Goal: Contribute content

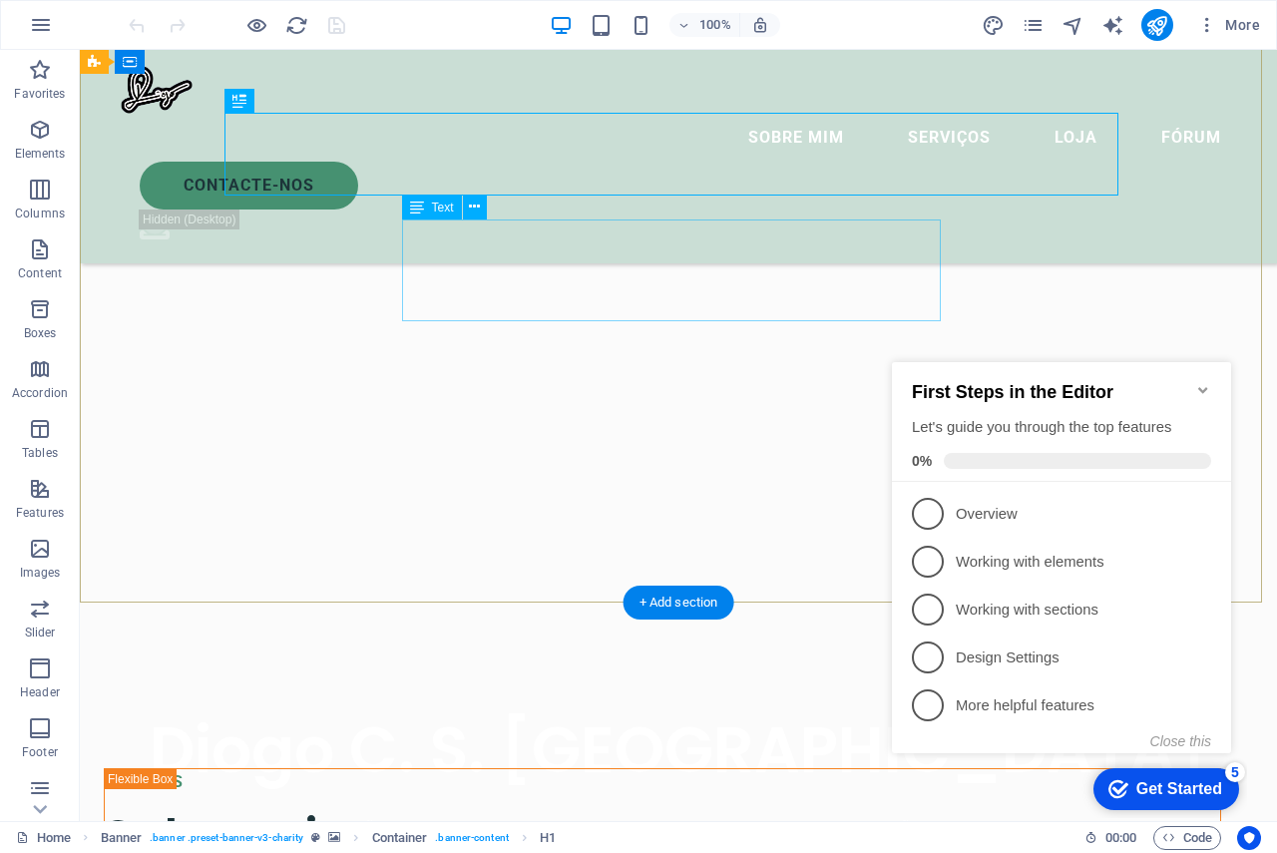
scroll to position [299, 0]
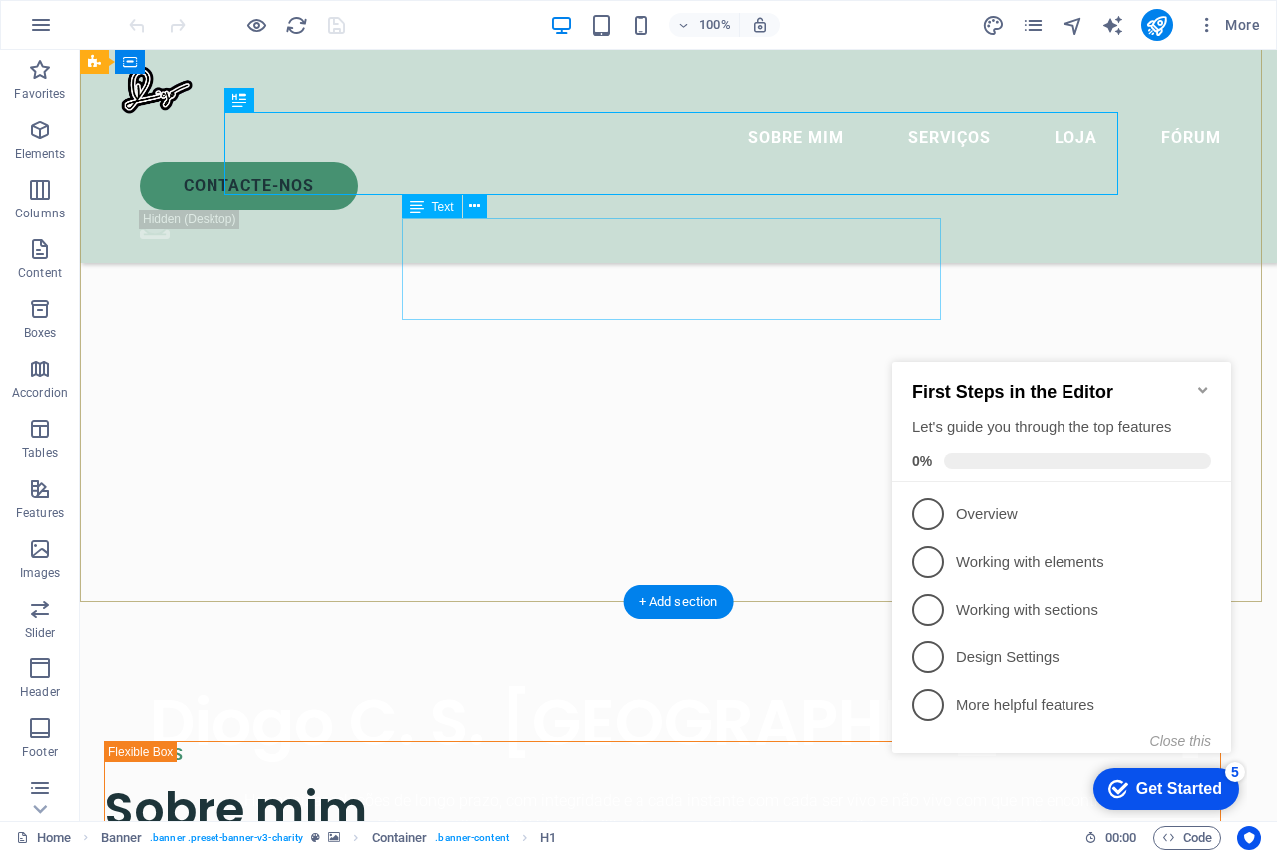
click at [815, 788] on div "Harmonizar relações de longo prazo, com integridade e a cada instante com cada …" at bounding box center [678, 813] width 1117 height 51
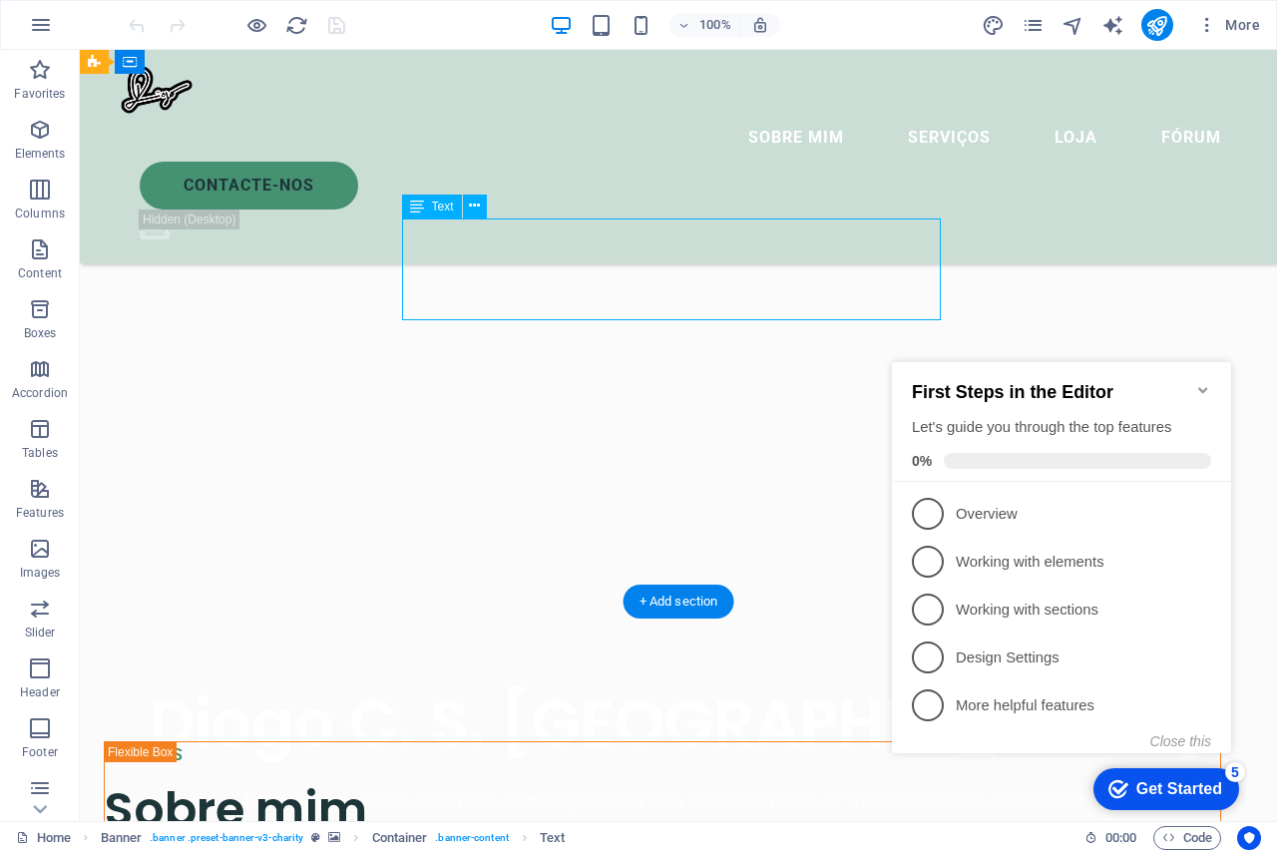
click at [721, 788] on div "Harmonizar relações de longo prazo, com integridade e a cada instante com cada …" at bounding box center [678, 813] width 1117 height 51
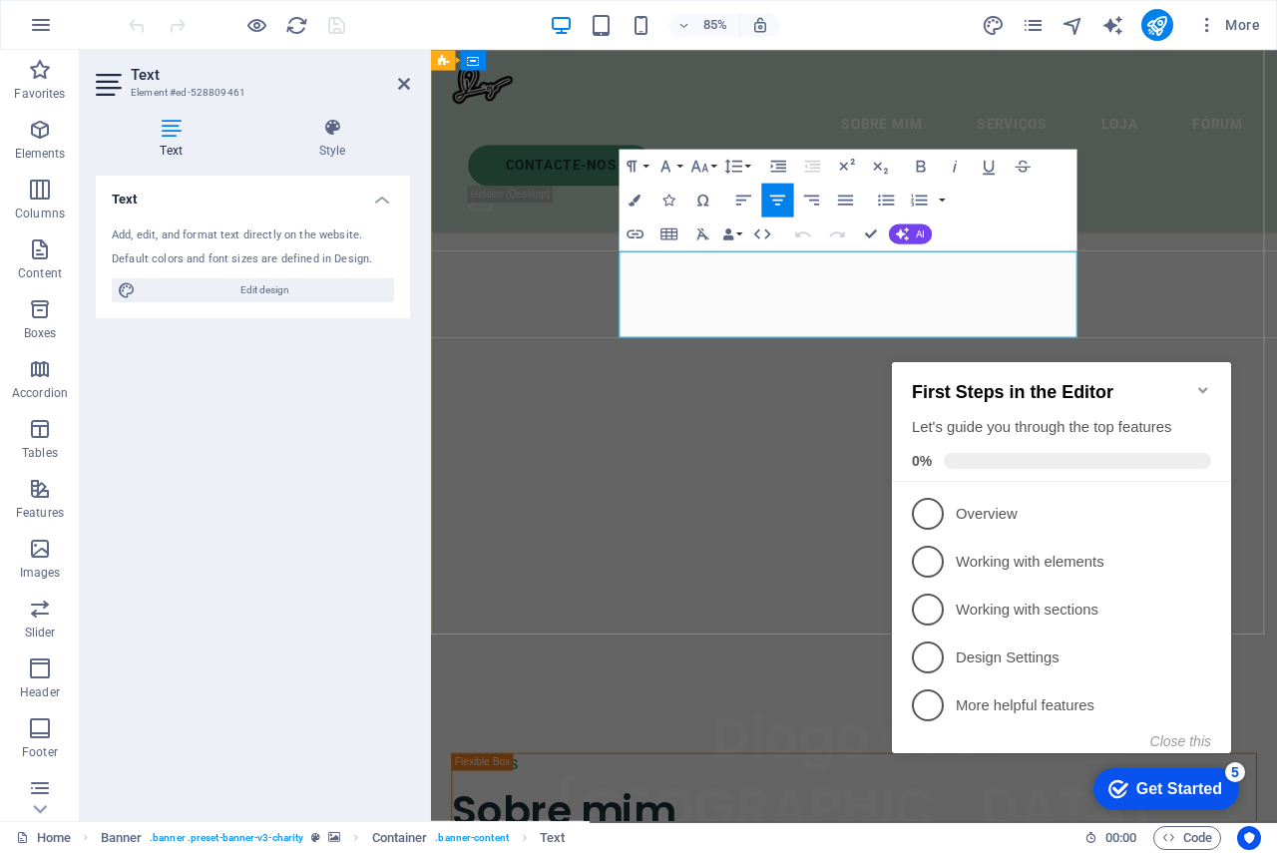
drag, startPoint x: 978, startPoint y: 333, endPoint x: 1524, endPoint y: 661, distance: 637.6
click div "checkmark Get Started 5 First Steps in the Editor Let's guide you through the t…"
drag, startPoint x: 1066, startPoint y: 371, endPoint x: 646, endPoint y: 292, distance: 427.3
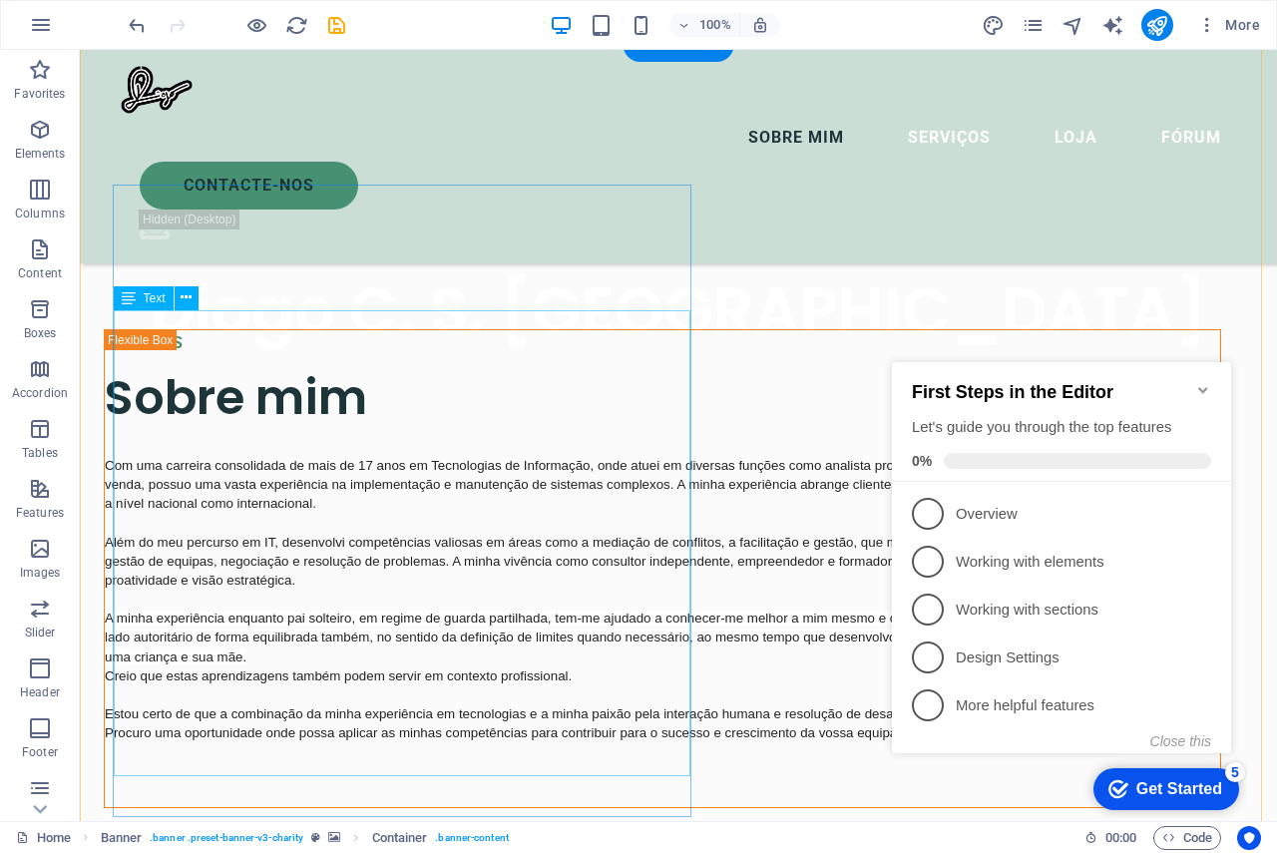
scroll to position [936, 0]
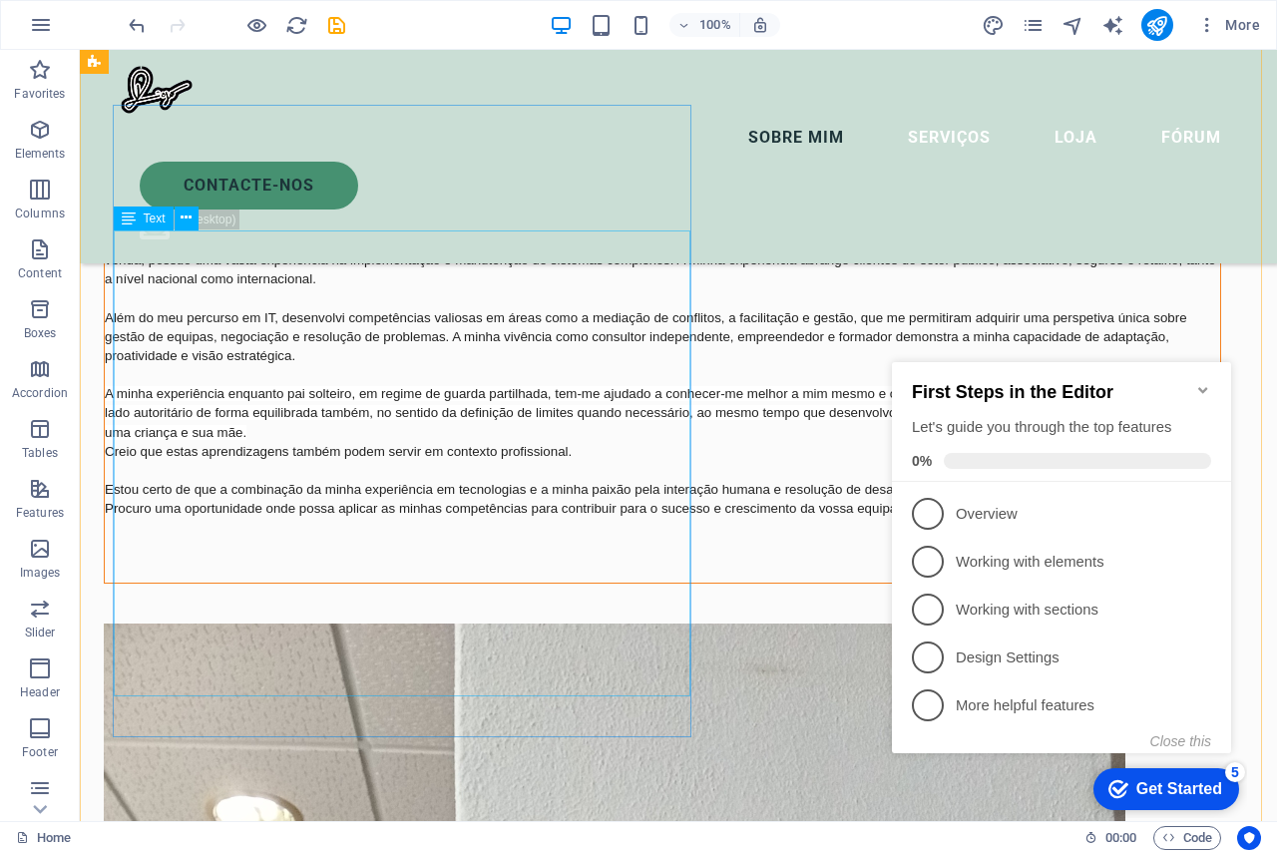
click at [321, 536] on div "Com uma carreira consolidada de mais de 17 anos em Tecnologias de Informação, o…" at bounding box center [662, 386] width 1115 height 312
click at [371, 518] on div "Com uma carreira consolidada de mais de 17 anos em Tecnologias de Informação, o…" at bounding box center [662, 386] width 1115 height 312
click at [402, 474] on div "Com uma carreira consolidada de mais de 17 anos em Tecnologias de Informação, o…" at bounding box center [662, 386] width 1115 height 312
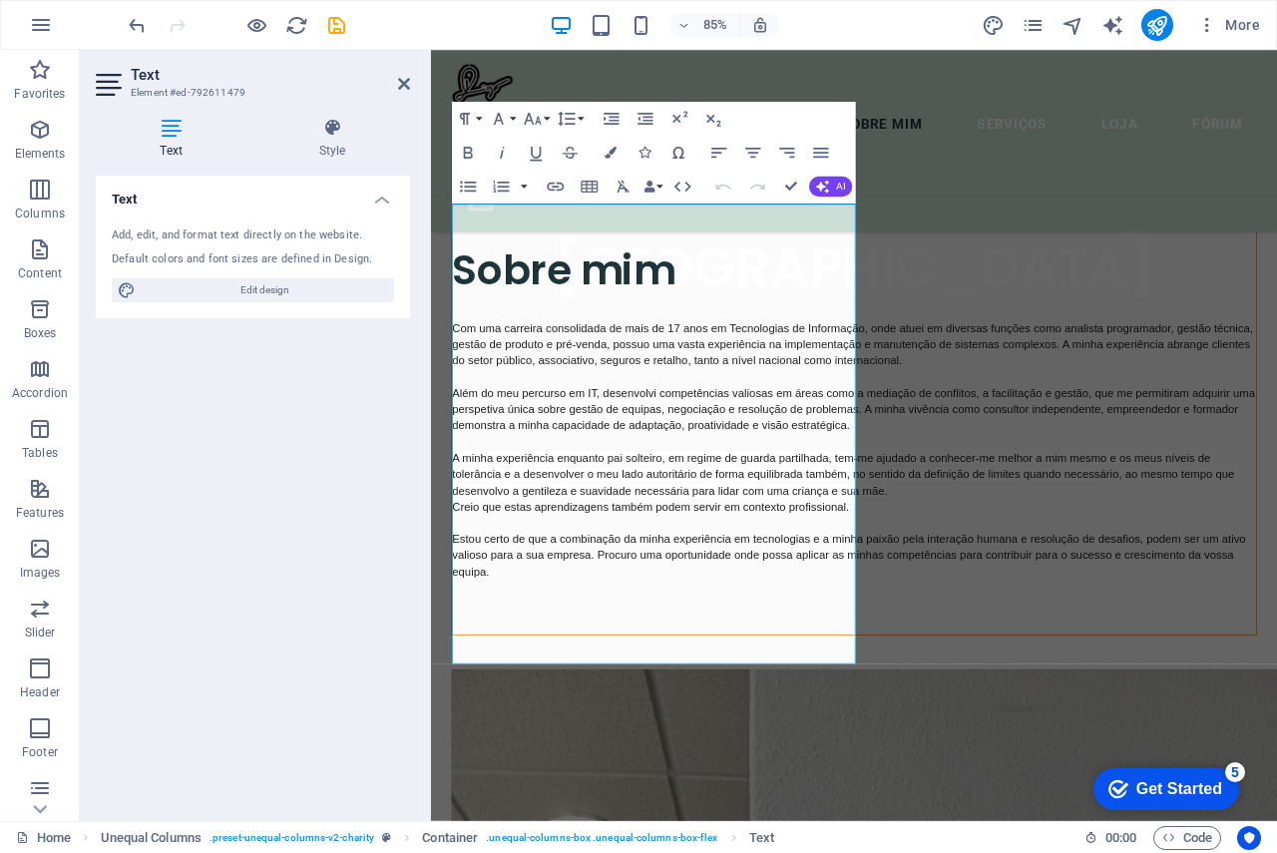
scroll to position [1071, 0]
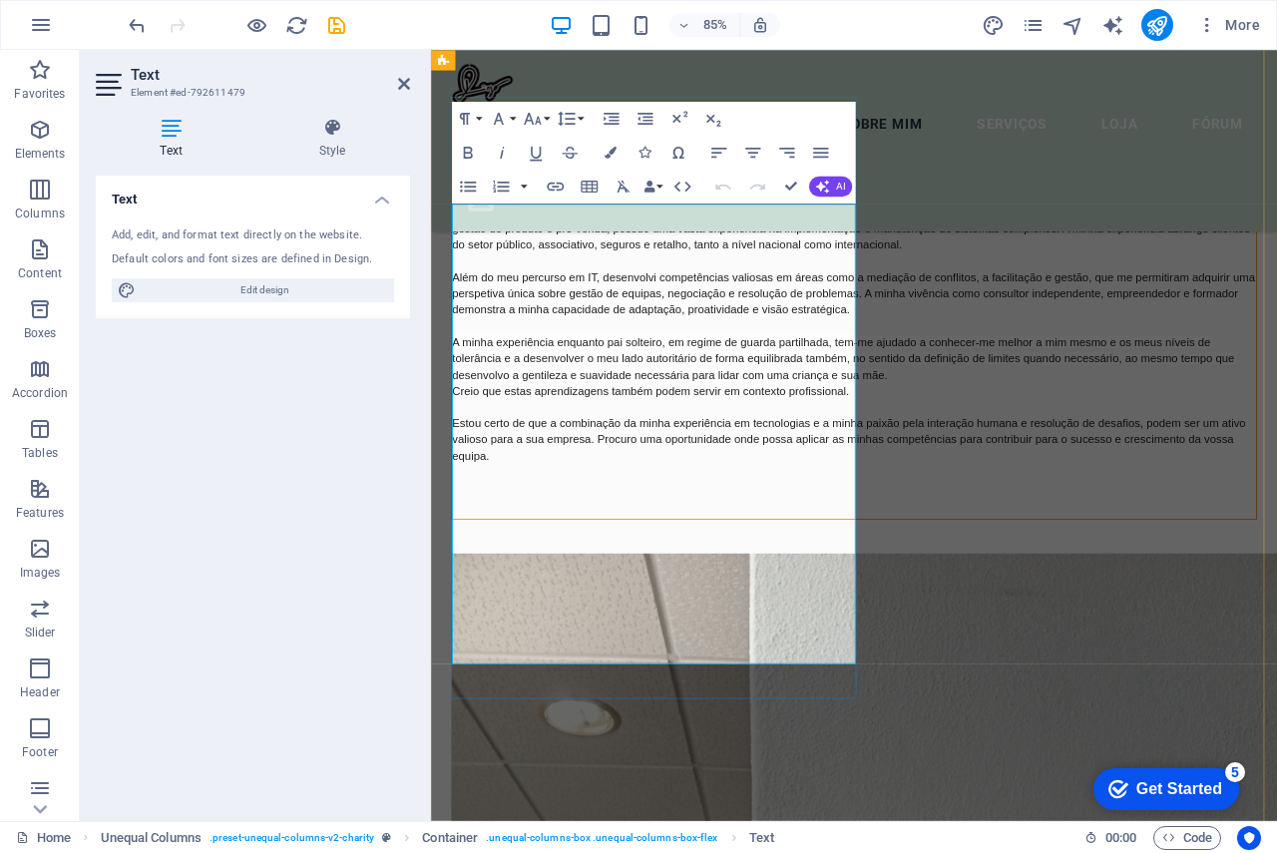
click at [648, 363] on span "Além do meu percurso em IT, desenvolvi competências valiosas em áreas como a me…" at bounding box center [930, 336] width 948 height 53
drag, startPoint x: 660, startPoint y: 507, endPoint x: 911, endPoint y: 508, distance: 250.4
click at [911, 441] on p "Além do meu percurso em IT, desenvolvi competências valiosas em áreas como a me…" at bounding box center [929, 374] width 946 height 134
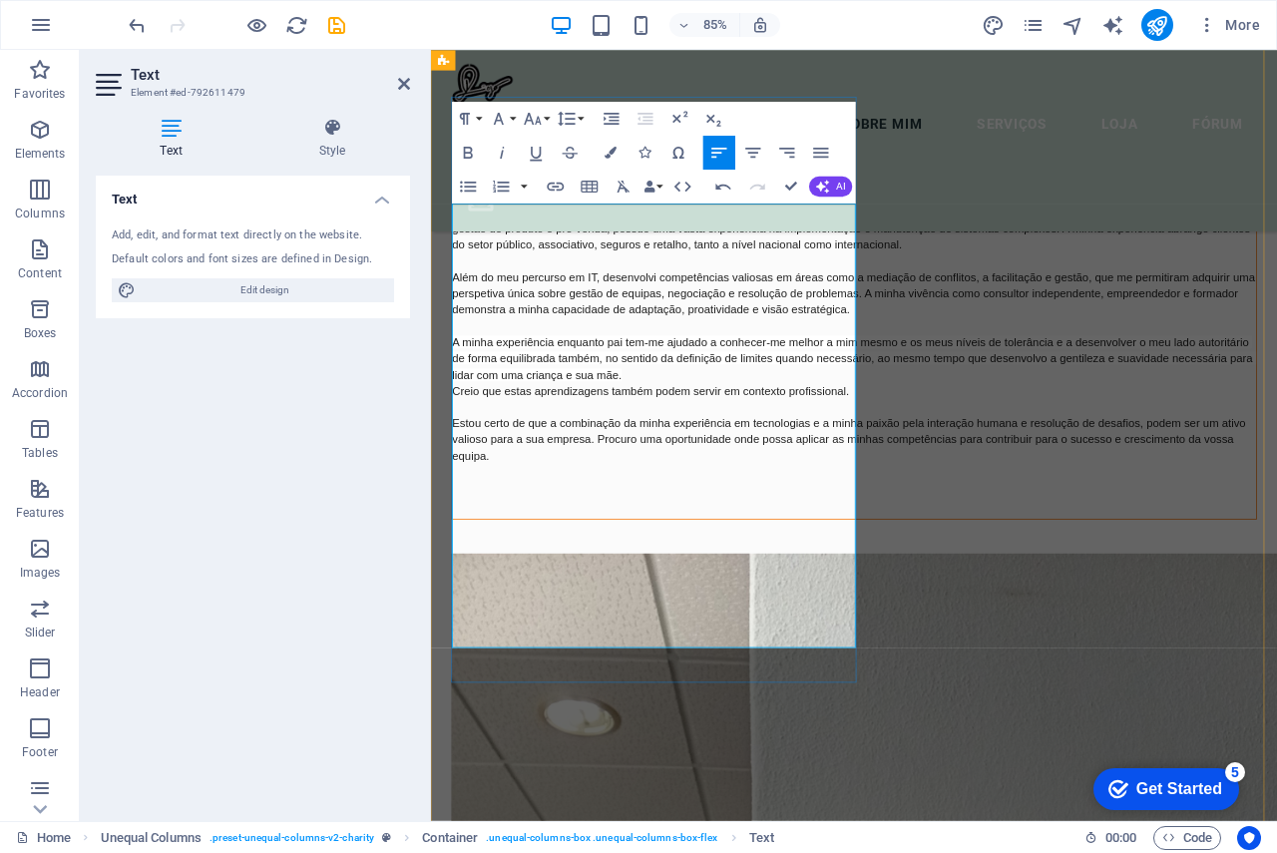
click at [733, 439] on span "A minha experiência enquanto pai tem-me ajudado a conhecer-me melhor a mim mesm…" at bounding box center [929, 412] width 946 height 53
click at [787, 441] on p "Além do meu percurso em IT, desenvolvi competências valiosas em áreas como a me…" at bounding box center [929, 374] width 946 height 134
drag, startPoint x: 697, startPoint y: 544, endPoint x: 815, endPoint y: 528, distance: 118.8
click at [815, 439] on span "A minha experiência enquanto pai tem-me ajudado a conhecer-me melhor a mim mesm…" at bounding box center [929, 412] width 946 height 53
click at [778, 439] on span "A minha experiência enquanto pai tem-me ajudado a conhecer-me melhor a mim mesm…" at bounding box center [929, 412] width 946 height 53
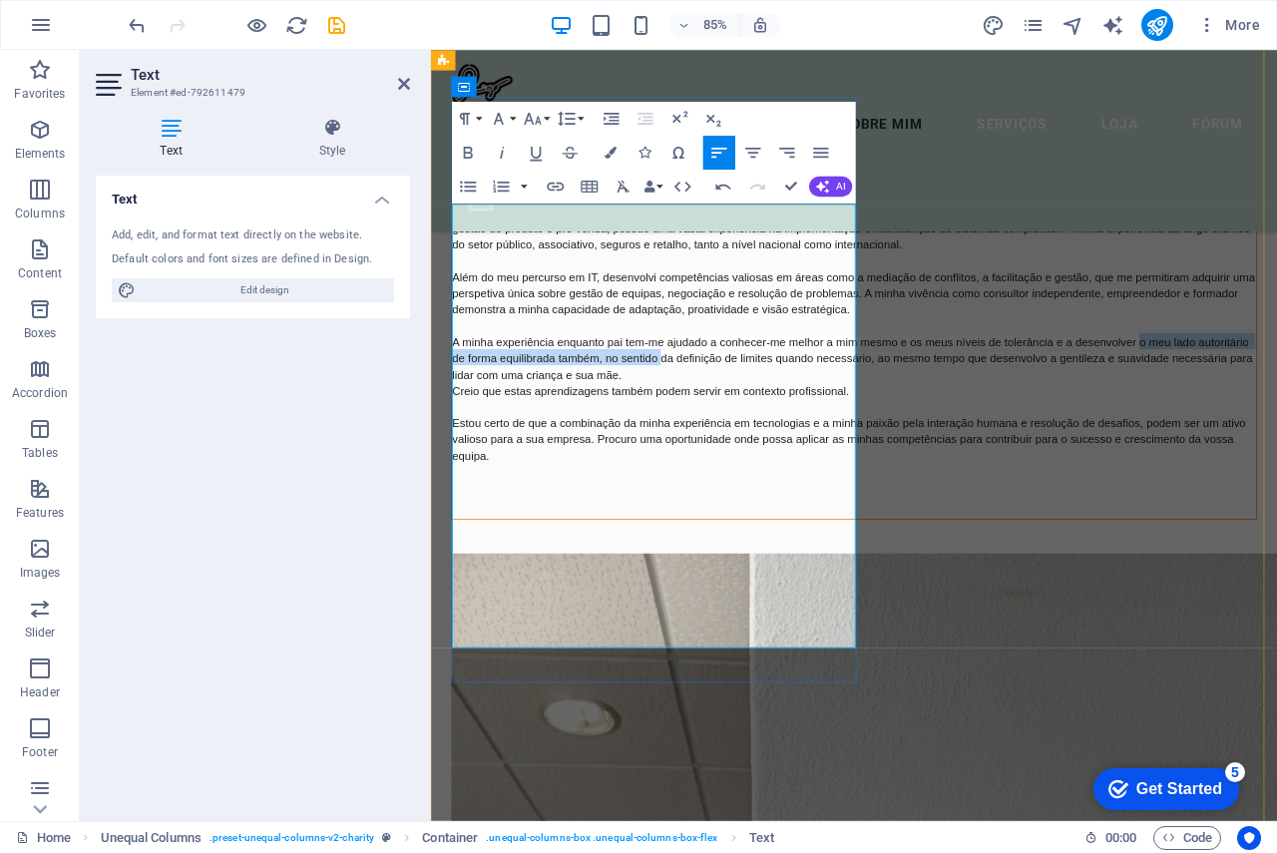
drag, startPoint x: 764, startPoint y: 543, endPoint x: 812, endPoint y: 531, distance: 49.4
click at [812, 439] on span "A minha experiência enquanto pai tem-me ajudado a conhecer-me melhor a mim mesm…" at bounding box center [929, 412] width 946 height 53
click at [805, 439] on span "A minha experiência enquanto pai tem-me ajudado a conhecer-me melhor a mim mesm…" at bounding box center [929, 412] width 946 height 53
drag, startPoint x: 778, startPoint y: 546, endPoint x: 811, endPoint y: 523, distance: 40.1
click at [811, 439] on span "A minha experiência enquanto pai tem-me ajudado a conhecer-me melhor a mim mesm…" at bounding box center [929, 412] width 946 height 53
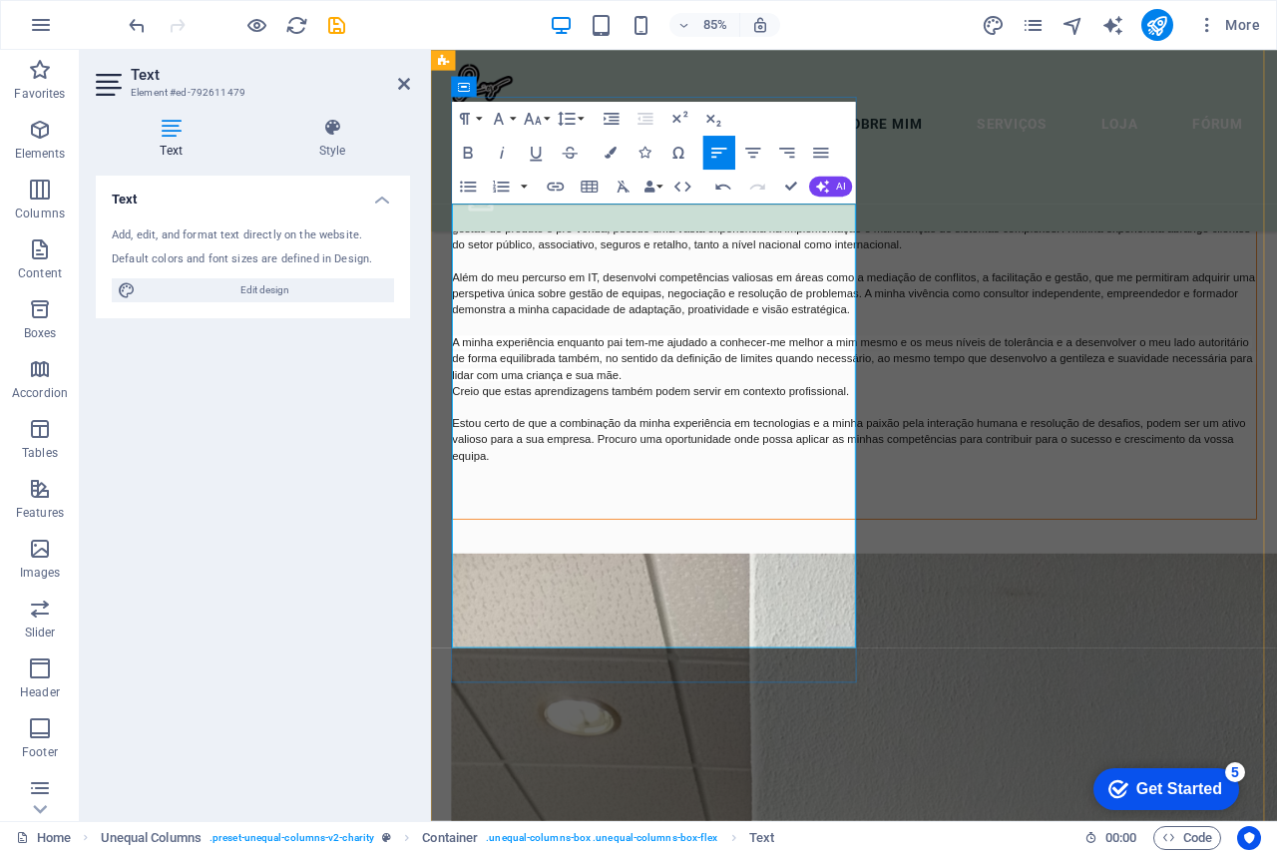
click at [798, 439] on span "A minha experiência enquanto pai tem-me ajudado a conhecer-me melhor a mim mesm…" at bounding box center [929, 412] width 946 height 53
drag, startPoint x: 699, startPoint y: 543, endPoint x: 454, endPoint y: 543, distance: 245.4
click at [455, 543] on div "ABOUT US Sobre mim Com uma carreira consolidada de mais de 17 anos em Tecnologi…" at bounding box center [929, 354] width 948 height 498
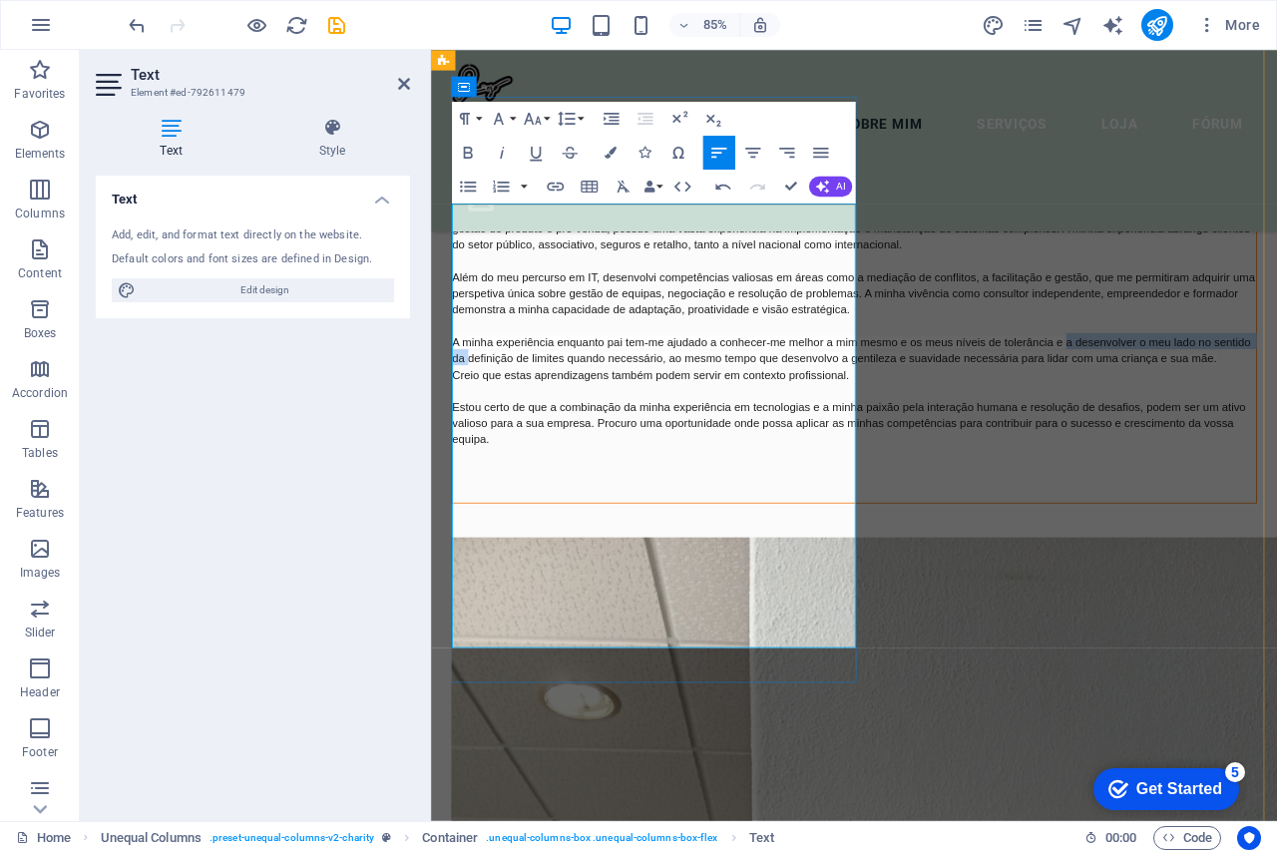
drag, startPoint x: 727, startPoint y: 530, endPoint x: 520, endPoint y: 554, distance: 208.9
click at [520, 420] on span "A minha experiência enquanto pai tem-me ajudado a conhecer-me melhor a mim mesm…" at bounding box center [927, 403] width 943 height 34
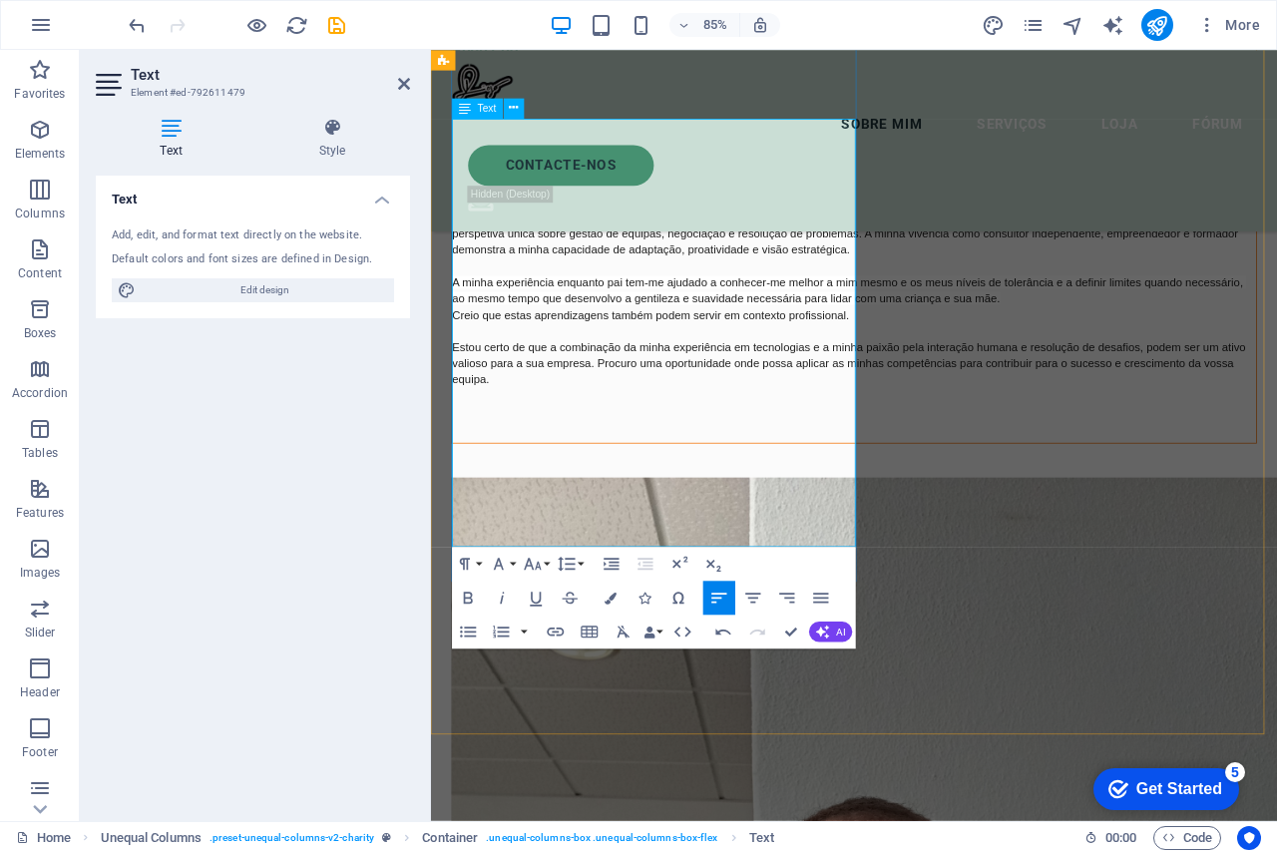
scroll to position [1171, 0]
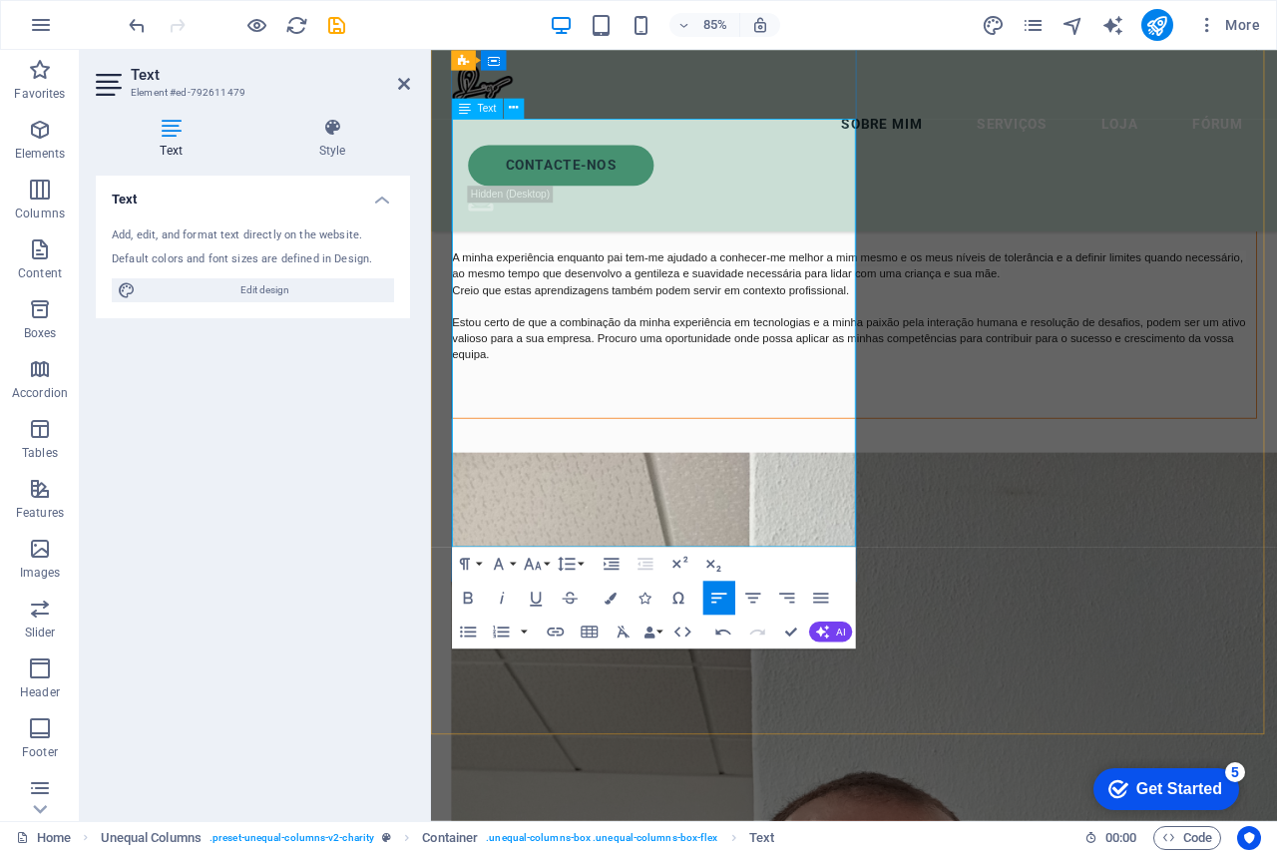
click at [780, 322] on p "Além do meu percurso em IT, desenvolvi competências valiosas em áreas como a me…" at bounding box center [929, 264] width 946 height 115
drag, startPoint x: 680, startPoint y: 467, endPoint x: 811, endPoint y: 467, distance: 130.7
click at [811, 322] on p "Além do meu percurso em IT, desenvolvi competências valiosas em áreas como a me…" at bounding box center [929, 264] width 946 height 115
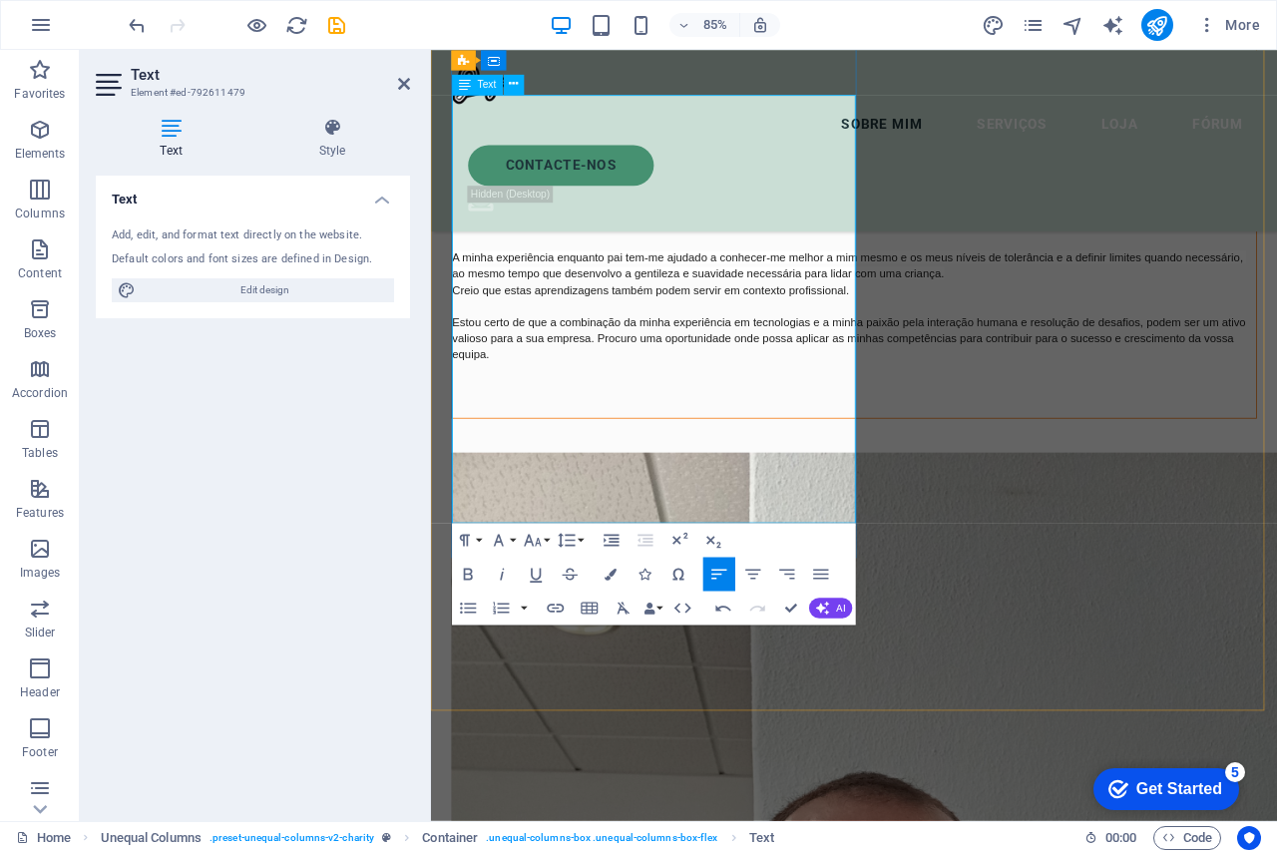
scroll to position [1271, 0]
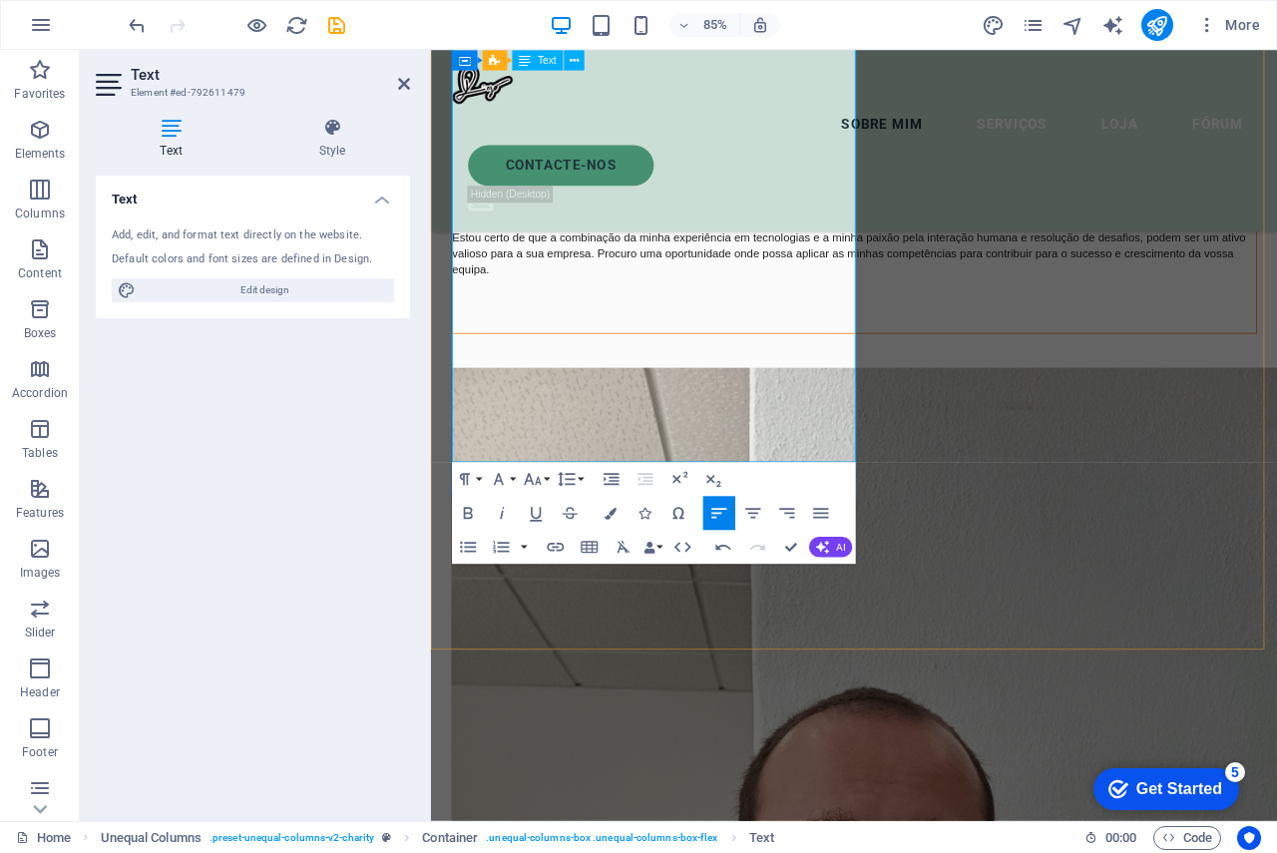
click at [673, 344] on p at bounding box center [929, 331] width 946 height 26
click at [677, 318] on p "Estou certo de que a combinação da minha experiência em tecnologias e a minha p…" at bounding box center [929, 289] width 946 height 58
drag, startPoint x: 673, startPoint y: 487, endPoint x: 673, endPoint y: 463, distance: 23.9
click at [673, 316] on span "Estou certo de que a combinação da minha experiência em tecnologias e a minha p…" at bounding box center [924, 289] width 937 height 53
click at [668, 316] on span "Estou certo de que a combinação da minha experiência em tecnologias e a minha p…" at bounding box center [924, 289] width 937 height 53
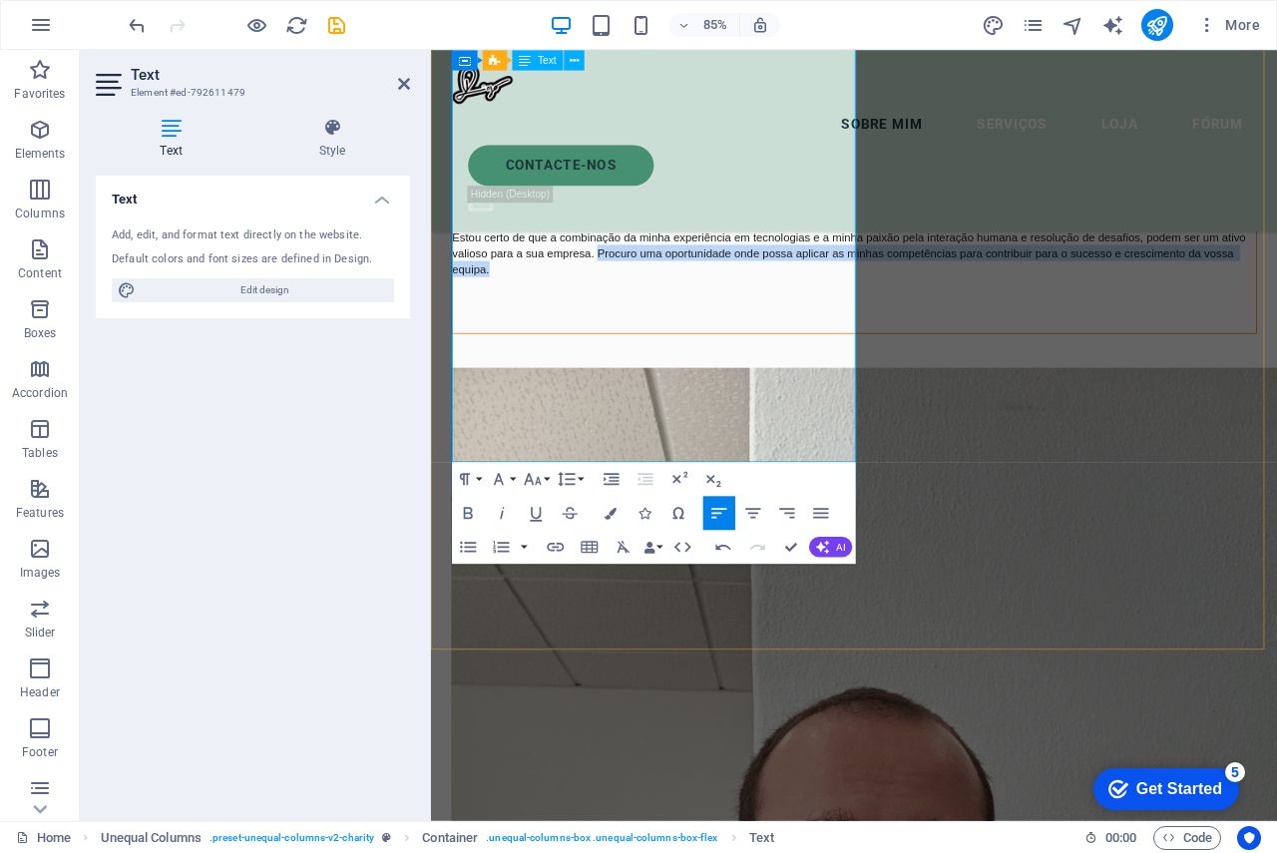
drag, startPoint x: 658, startPoint y: 456, endPoint x: 689, endPoint y: 497, distance: 51.3
click at [689, 318] on p "Estou certo de que a combinação da minha experiência em tecnologias e a minha p…" at bounding box center [929, 289] width 946 height 58
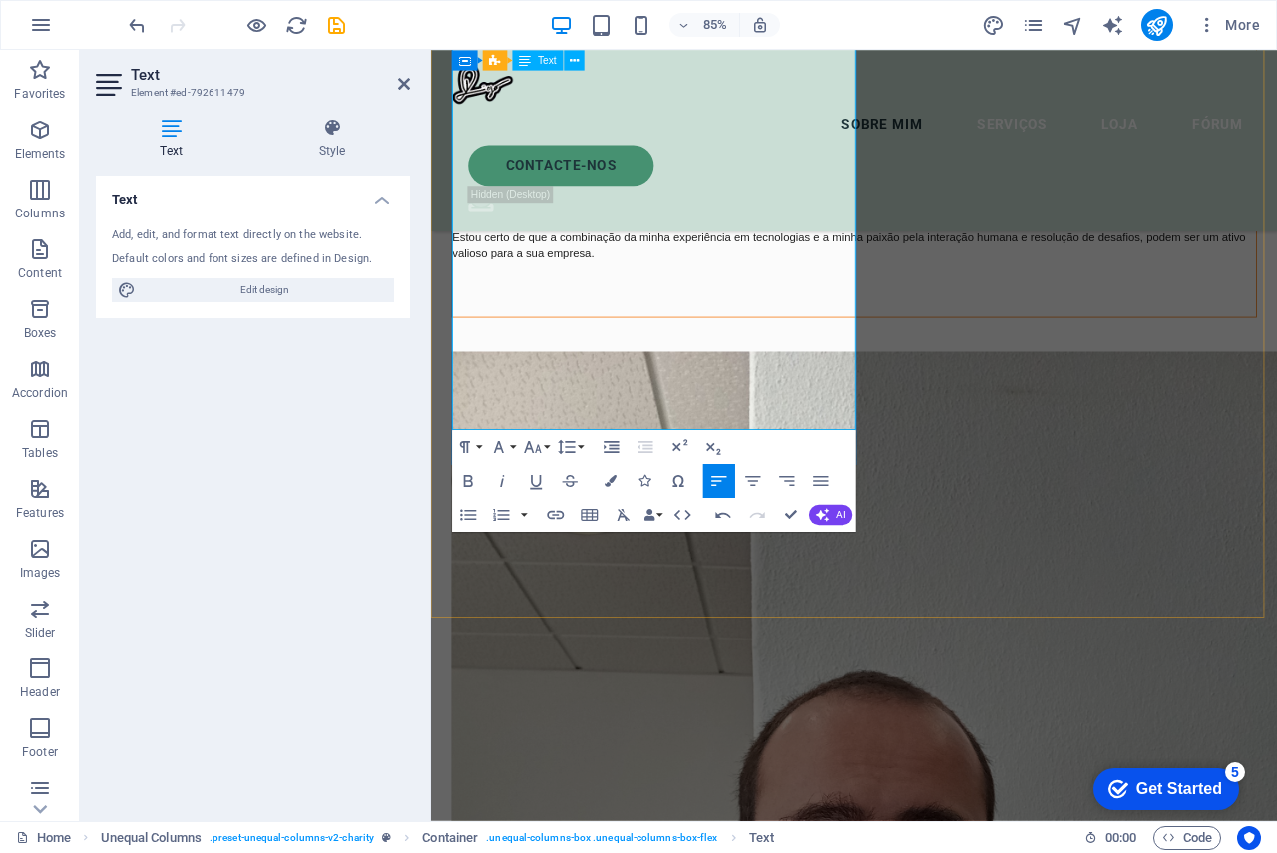
drag, startPoint x: 605, startPoint y: 427, endPoint x: 691, endPoint y: 463, distance: 93.0
click at [691, 298] on p "Estou certo de que a combinação da minha experiência em tecnologias e a minha p…" at bounding box center [929, 279] width 946 height 38
click at [732, 298] on p "Estou certo de que a combinação da minha experiência em tecnologias e a minha p…" at bounding box center [929, 279] width 946 height 38
drag, startPoint x: 695, startPoint y: 456, endPoint x: 844, endPoint y: 413, distance: 154.7
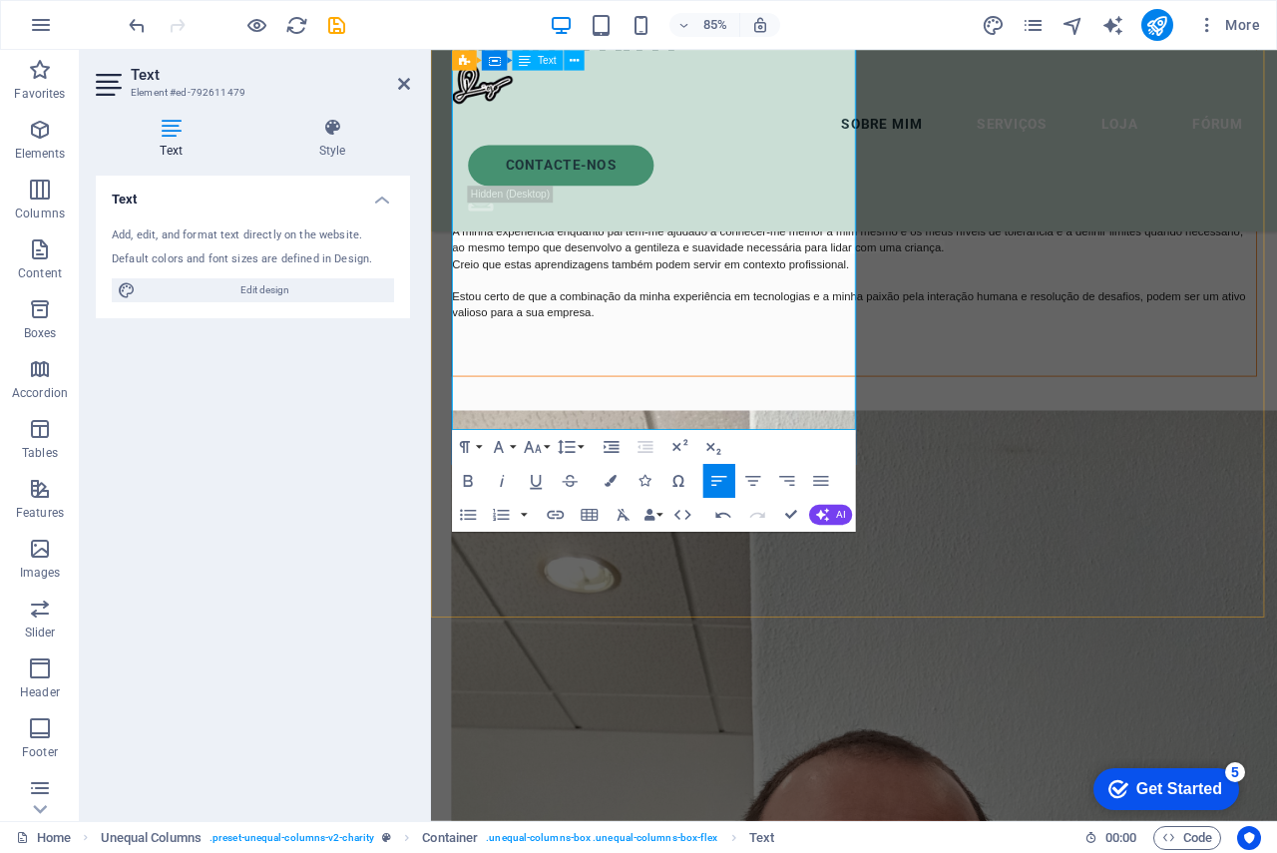
scroll to position [1171, 0]
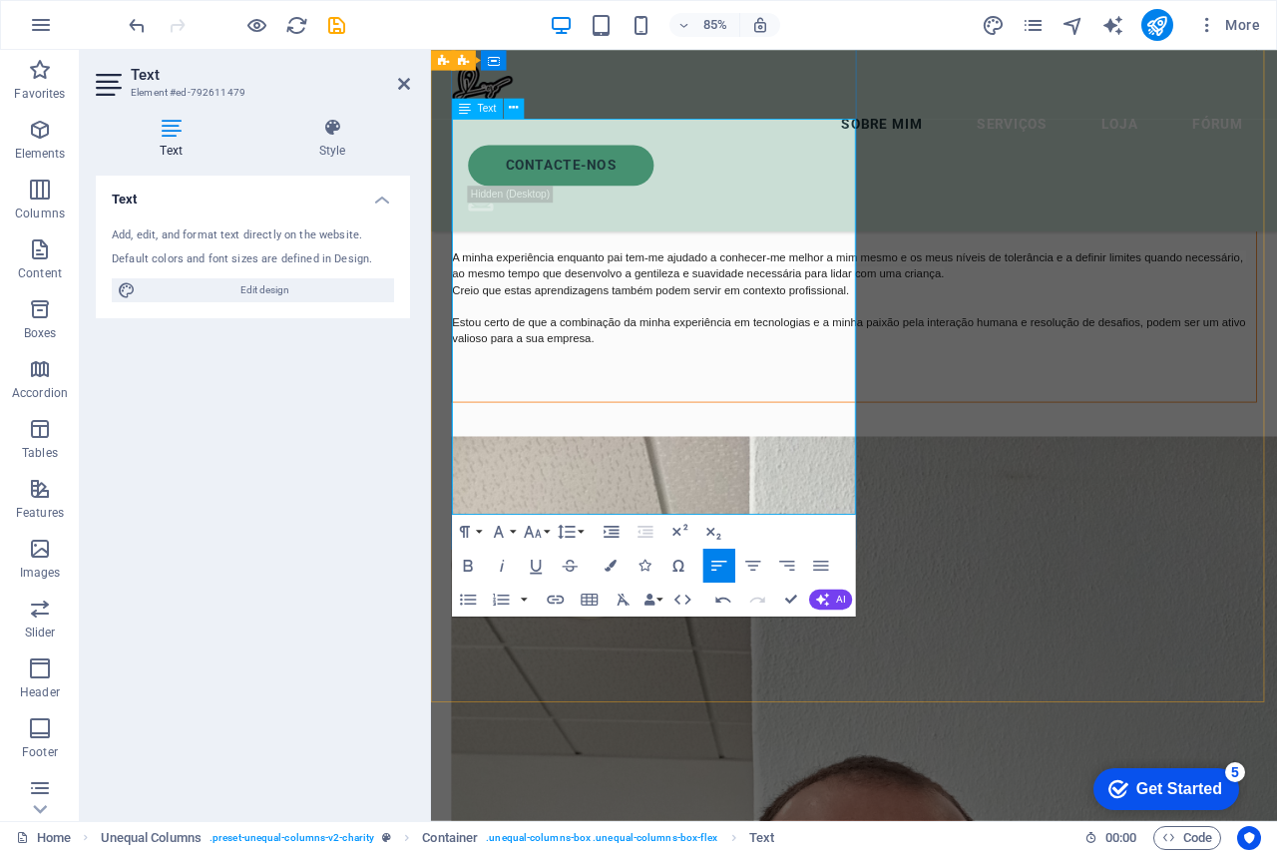
click at [725, 340] on span "Creio que estas aprendizagens também podem servir em contexto profissional." at bounding box center [689, 332] width 467 height 15
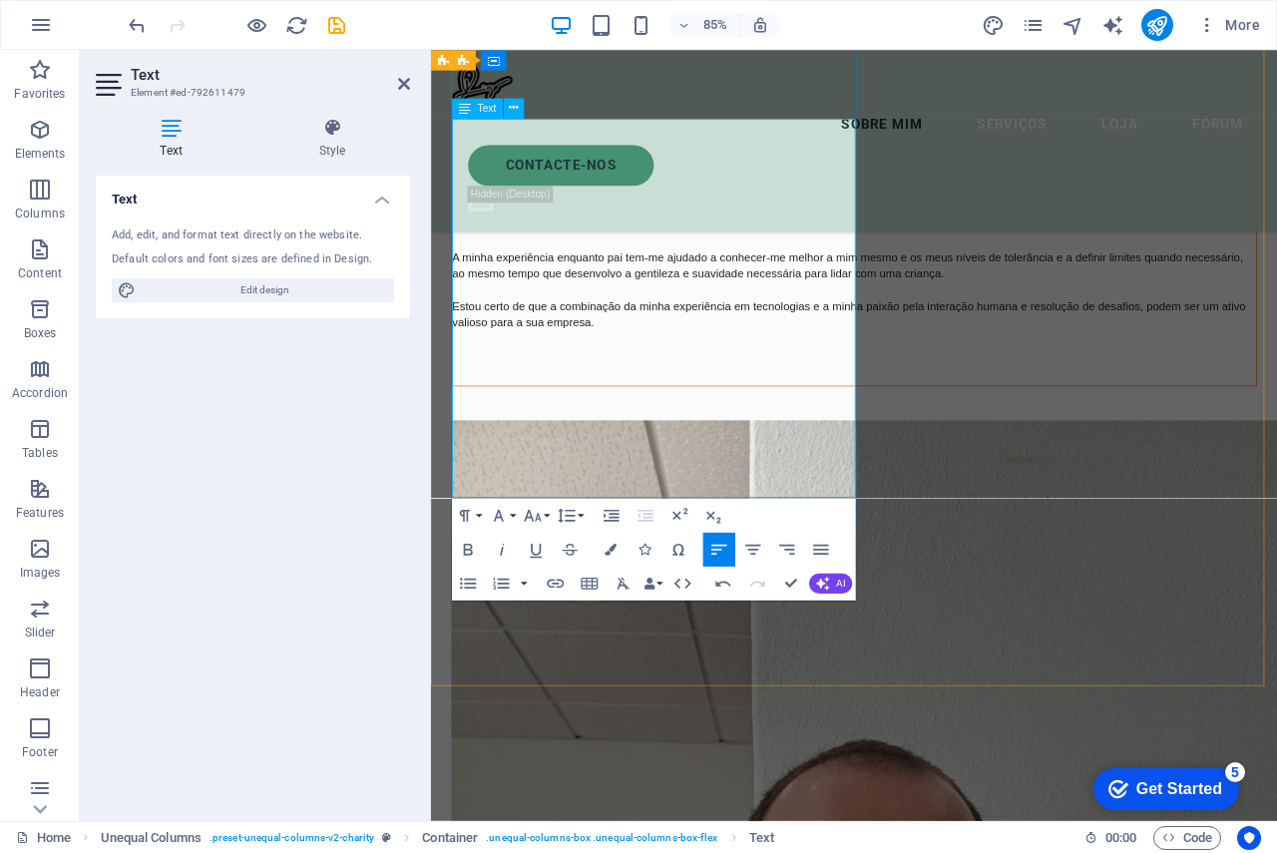
click at [709, 379] on p "Estou certo de que a combinação da minha experiência em tecnologias e a minha p…" at bounding box center [929, 360] width 946 height 38
drag, startPoint x: 518, startPoint y: 506, endPoint x: 726, endPoint y: 534, distance: 210.3
click at [726, 379] on p "Estou certo de que a combinação da minha experiência em tecnologias e a minha p…" at bounding box center [929, 360] width 946 height 38
drag, startPoint x: 742, startPoint y: 544, endPoint x: 454, endPoint y: 508, distance: 290.5
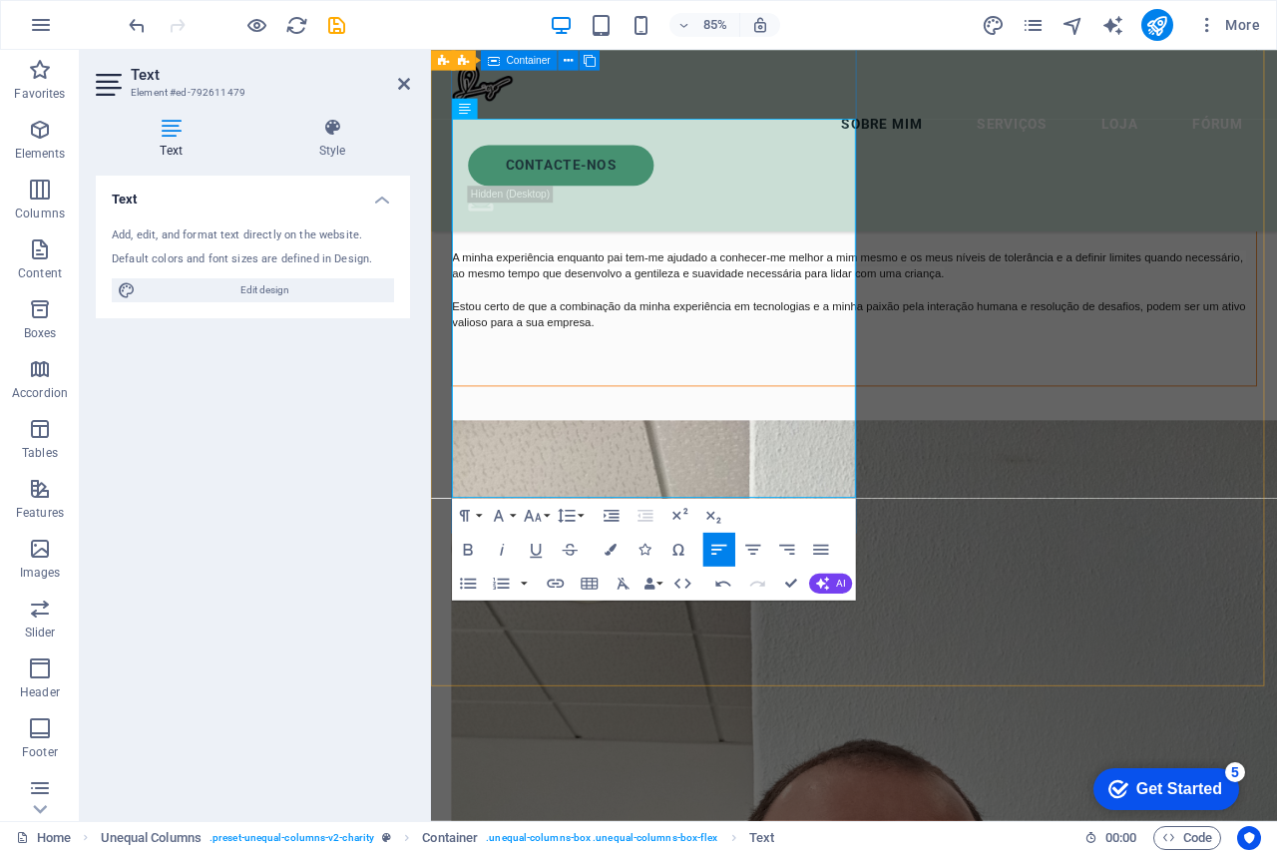
click at [455, 446] on div "ABOUT US Sobre mim Com uma carreira consolidada de mais de 17 anos em Tecnologi…" at bounding box center [929, 225] width 948 height 441
click at [637, 378] on span "Estou certo de que a combinação da minha experiência em tecnologias e a minha p…" at bounding box center [924, 361] width 937 height 34
drag, startPoint x: 687, startPoint y: 548, endPoint x: 861, endPoint y: 485, distance: 184.6
click at [717, 320] on span "A minha experiência enquanto pai tem-me ajudado a conhecer-me melhor a mim mesm…" at bounding box center [923, 303] width 934 height 34
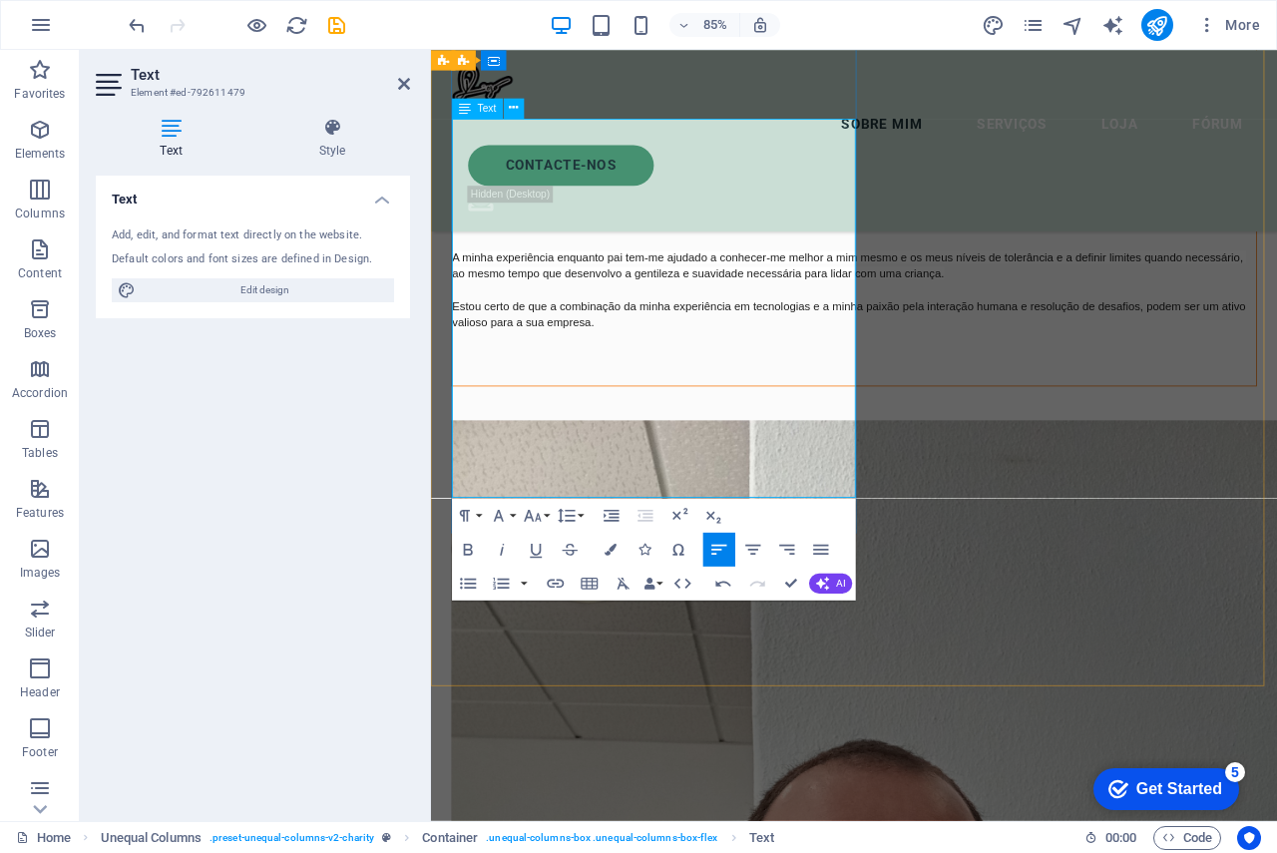
drag, startPoint x: 580, startPoint y: 483, endPoint x: 711, endPoint y: 534, distance: 141.2
click at [711, 405] on div "Com uma carreira consolidada de mais de 17 anos em Tecnologias de Informação, o…" at bounding box center [929, 268] width 946 height 274
click at [711, 379] on p "Estou certo de que a combinação da minha experiência em tecnologias e a minha p…" at bounding box center [929, 360] width 946 height 38
drag, startPoint x: 714, startPoint y: 543, endPoint x: 859, endPoint y: 487, distance: 155.0
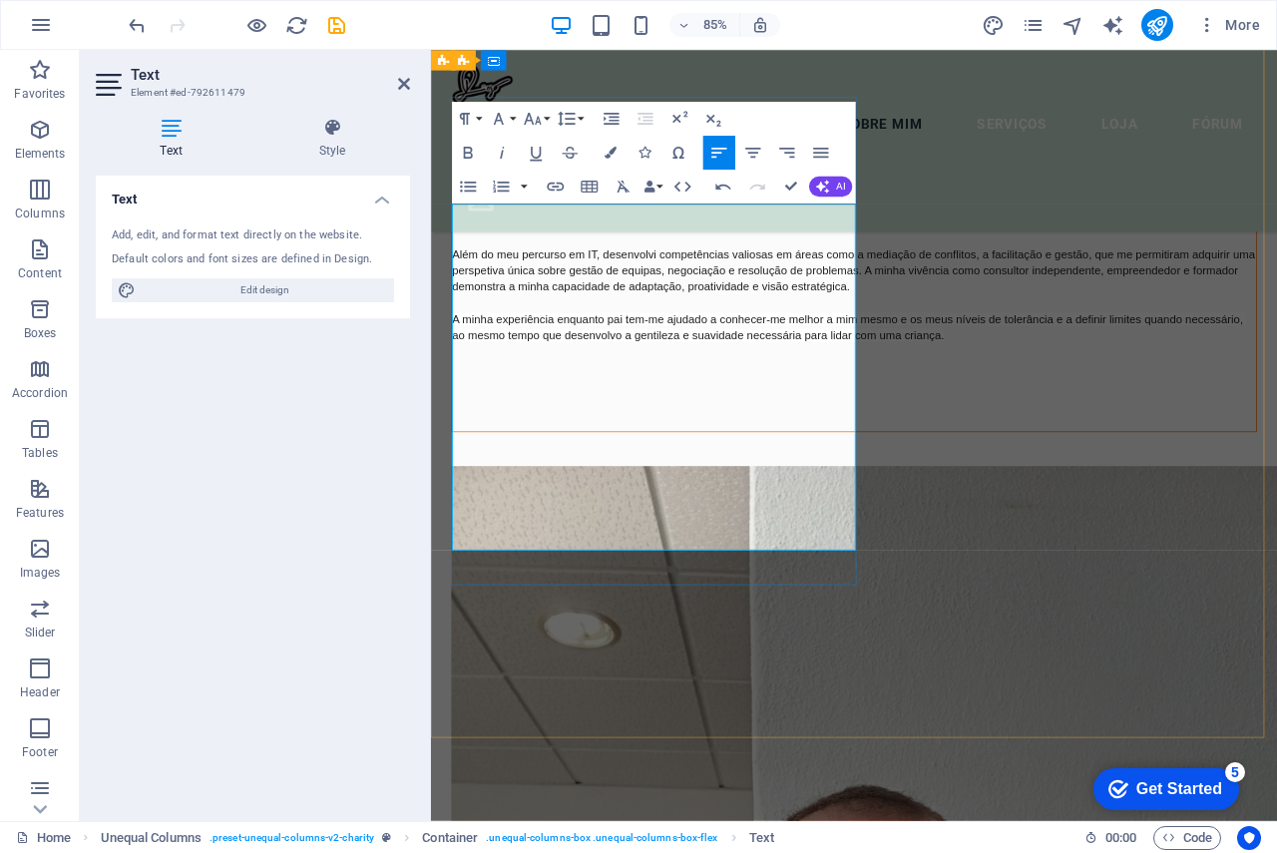
scroll to position [1071, 0]
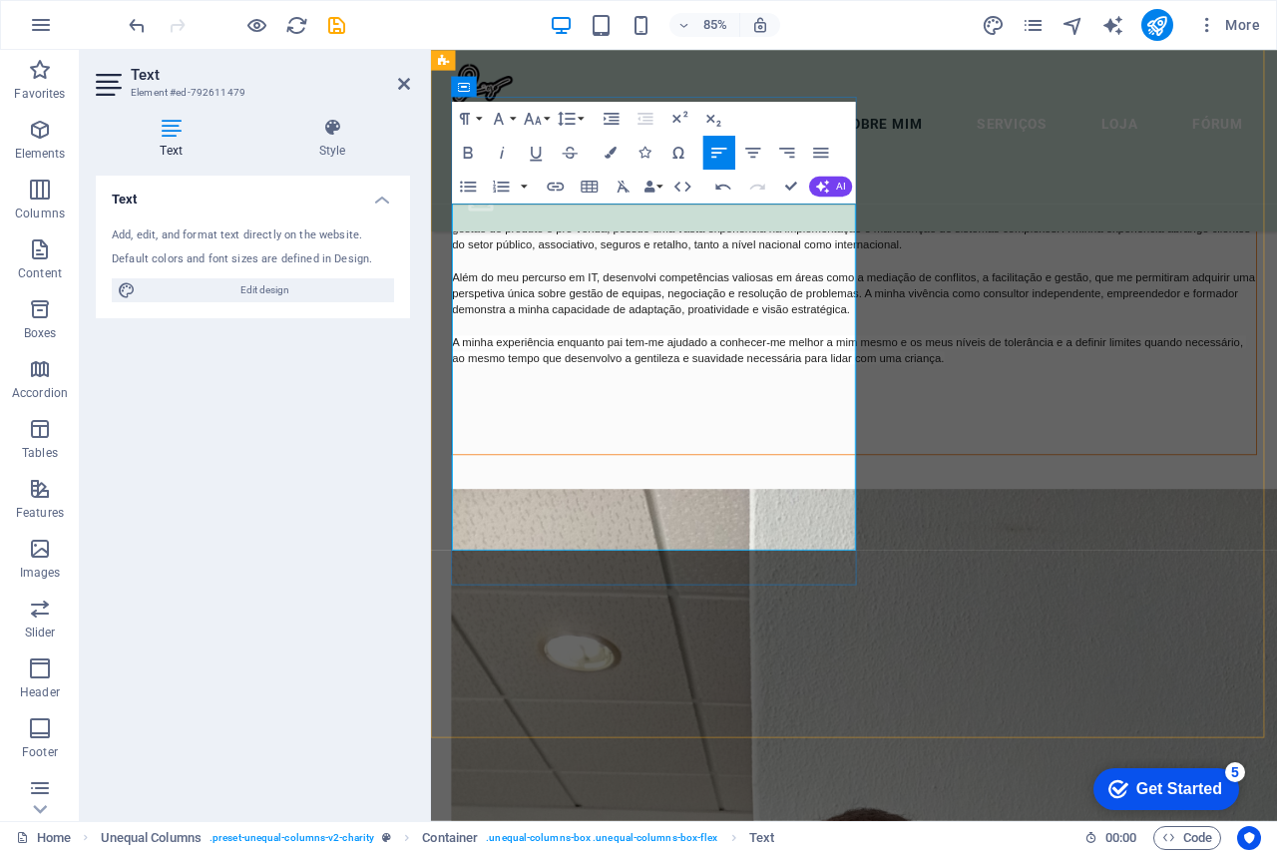
click at [708, 422] on p "Além do meu percurso em IT, desenvolvi competências valiosas em áreas como a me…" at bounding box center [929, 364] width 946 height 115
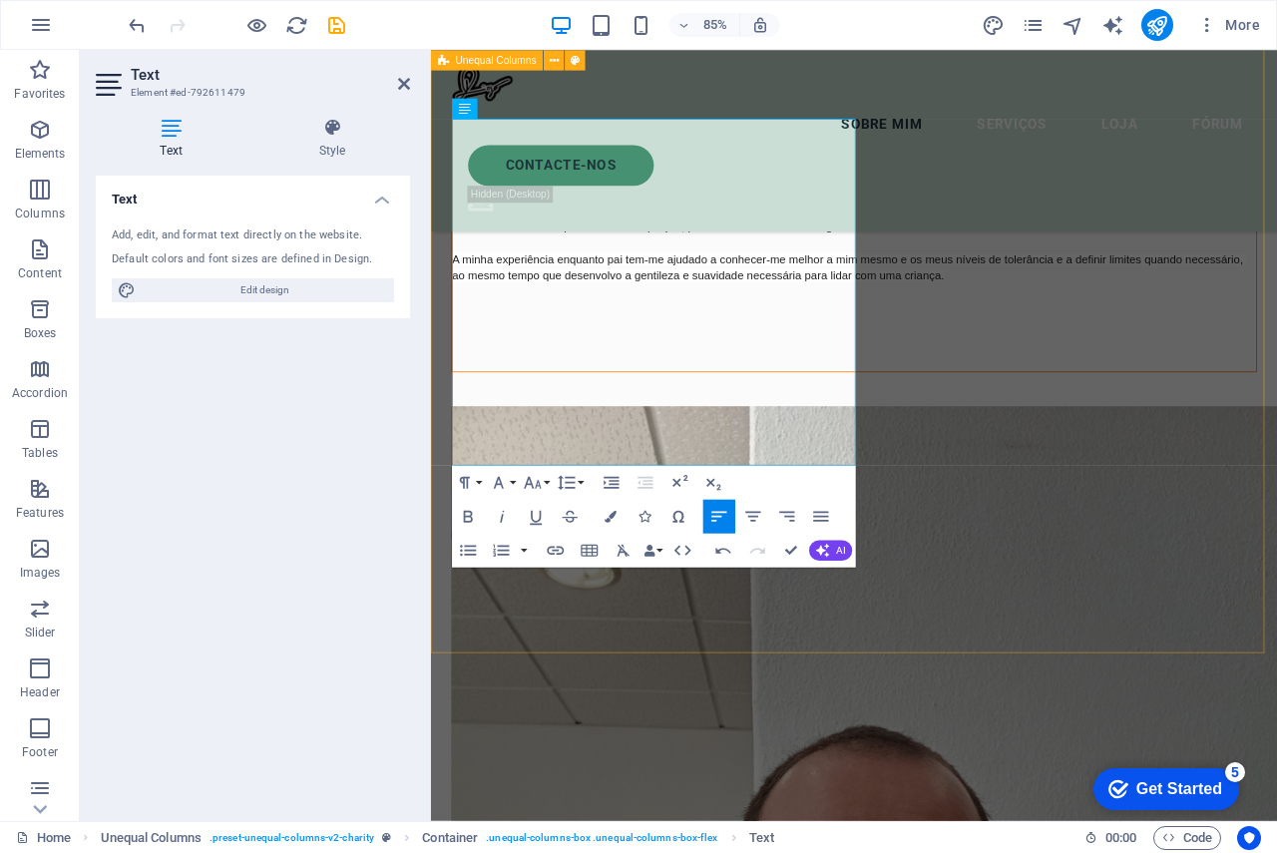
scroll to position [1171, 0]
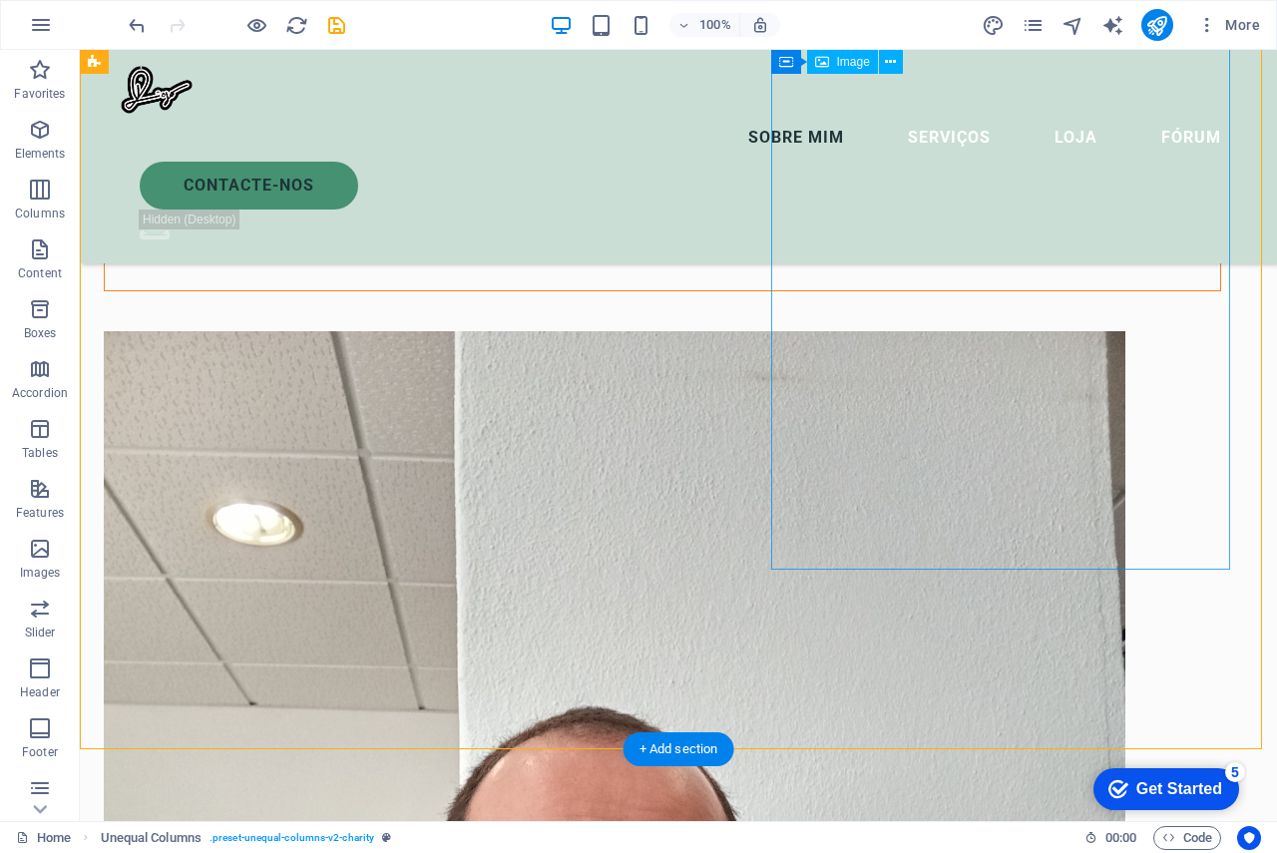
scroll to position [1082, 0]
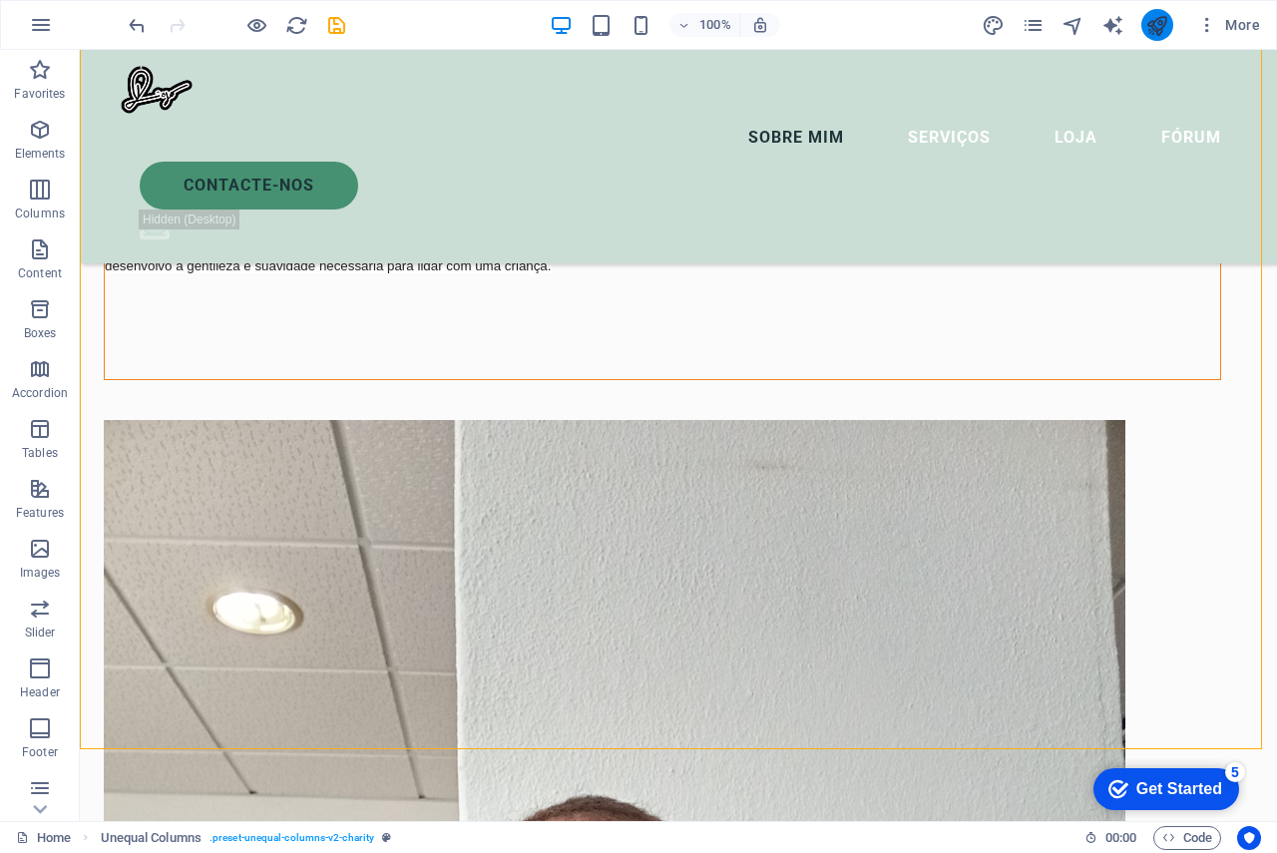
click at [1172, 23] on button "publish" at bounding box center [1157, 25] width 32 height 32
